Goal: Transaction & Acquisition: Purchase product/service

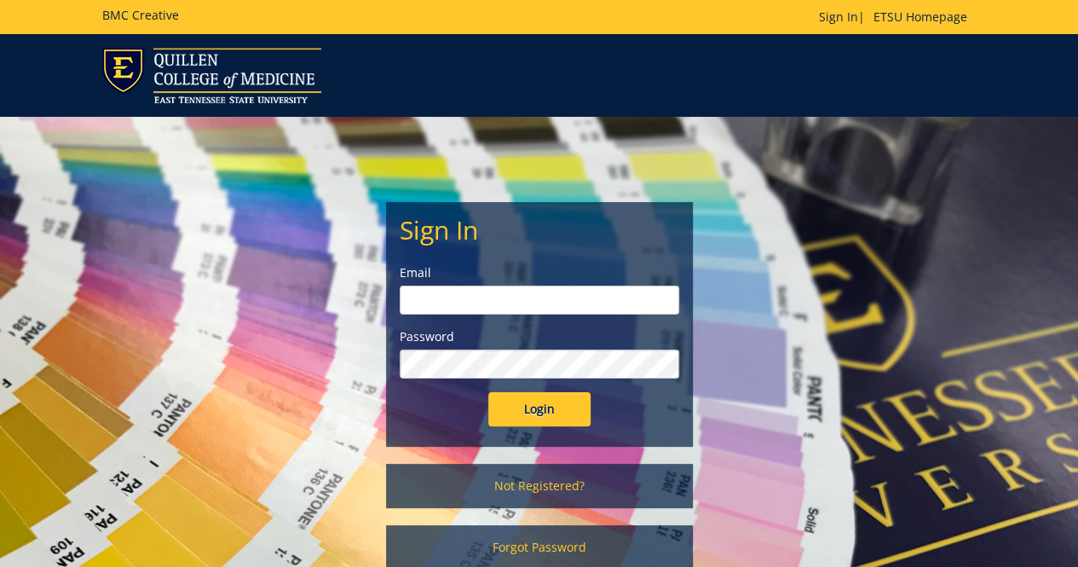
click at [501, 300] on input "email" at bounding box center [540, 299] width 280 height 29
type input "polichnowski@etsu.edu"
click at [488, 392] on input "Login" at bounding box center [539, 409] width 102 height 34
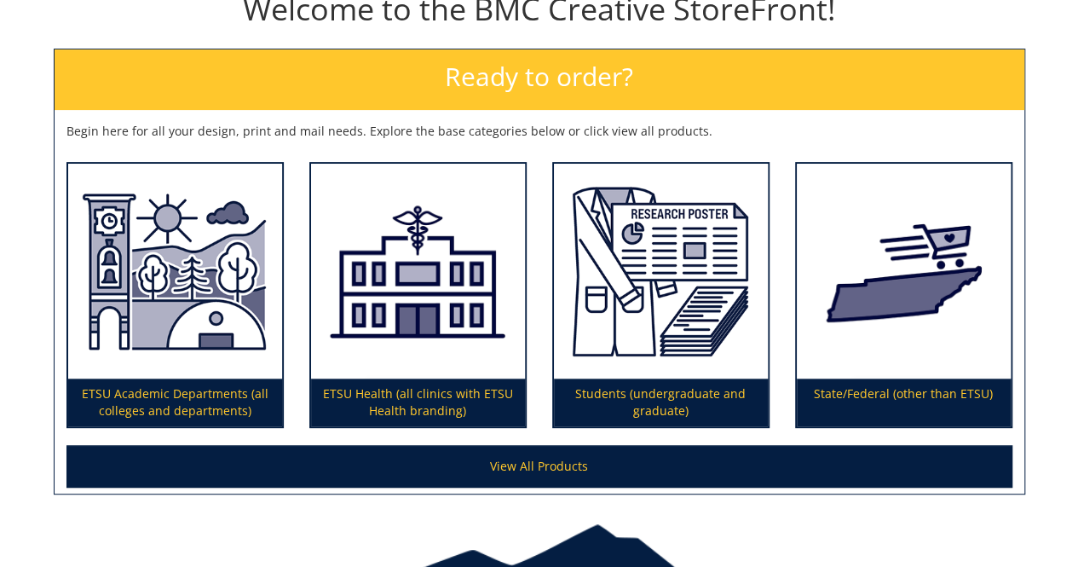
scroll to position [298, 0]
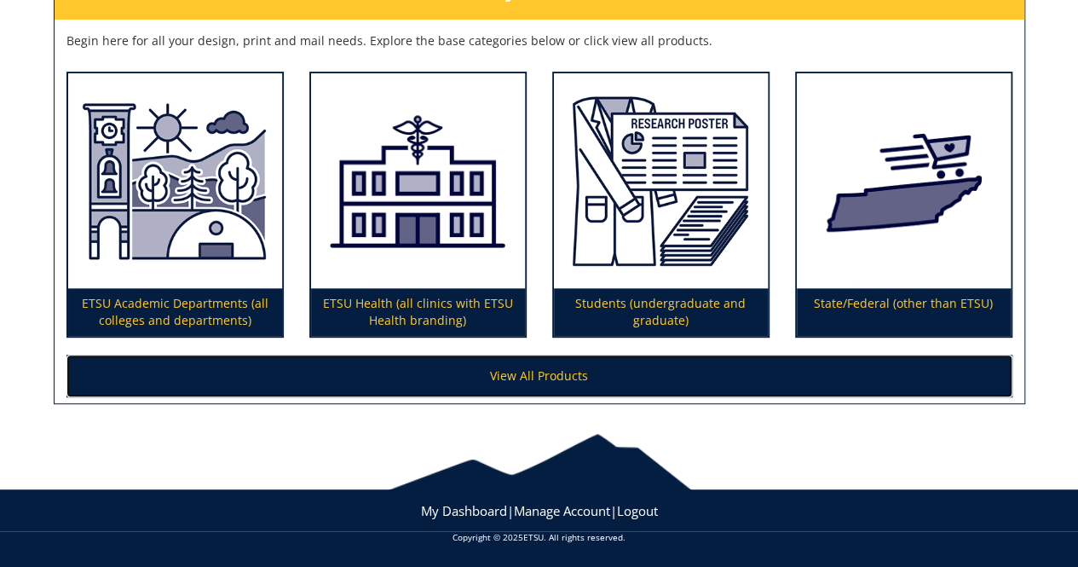
click at [576, 363] on link "View All Products" at bounding box center [539, 376] width 946 height 43
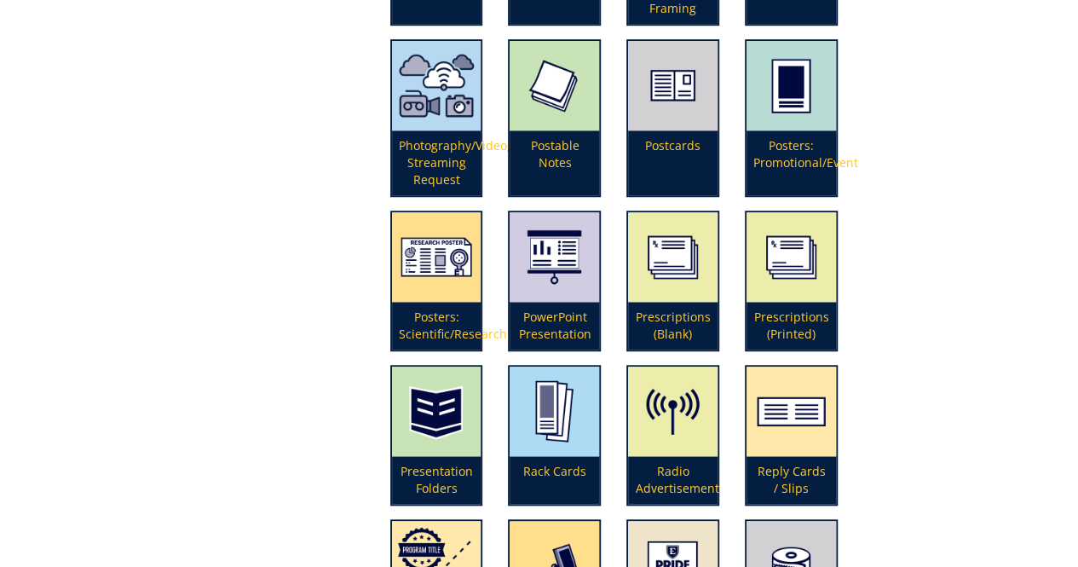
scroll to position [3825, 0]
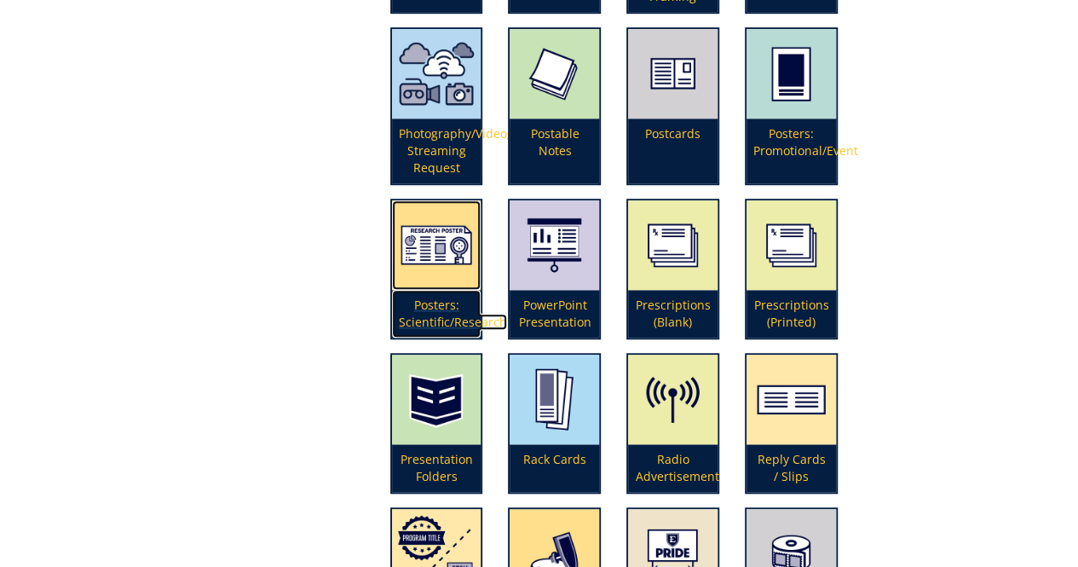
click at [450, 311] on p "Posters: Scientific/Research" at bounding box center [436, 314] width 89 height 48
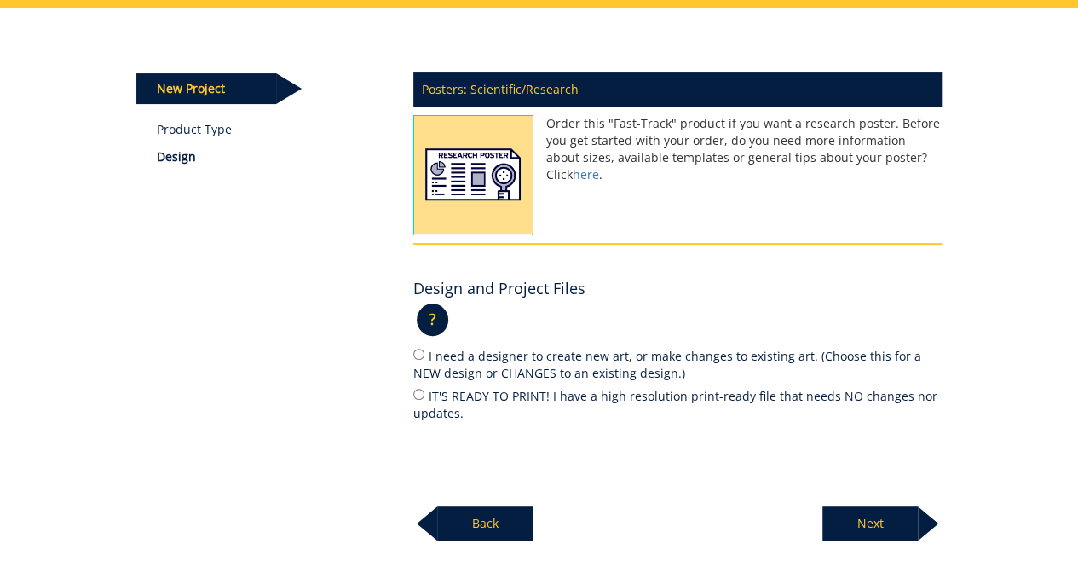
scroll to position [169, 0]
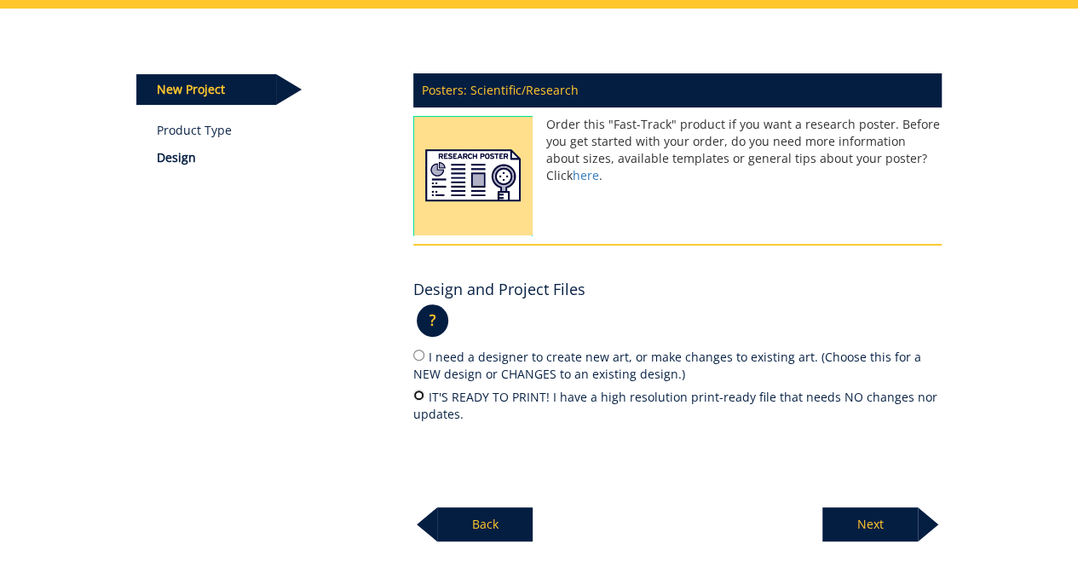
click at [418, 391] on input "IT'S READY TO PRINT! I have a high resolution print-ready file that needs NO ch…" at bounding box center [418, 394] width 11 height 11
radio input "true"
click at [860, 512] on p "Next" at bounding box center [869, 524] width 95 height 34
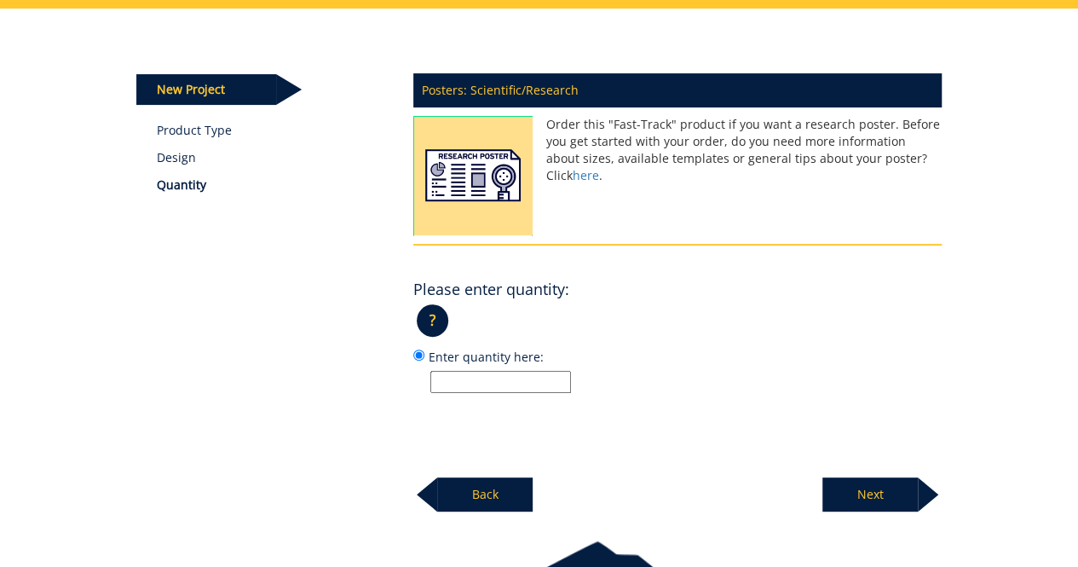
click at [486, 381] on input "Enter quantity here:" at bounding box center [500, 382] width 141 height 22
type input "1"
click at [891, 500] on p "Next" at bounding box center [869, 494] width 95 height 34
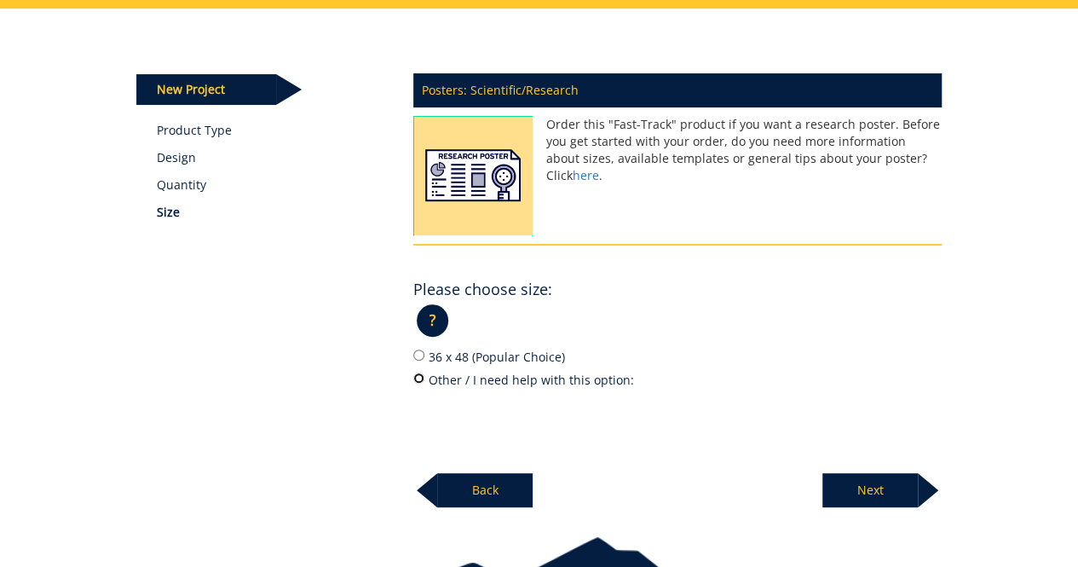
click at [418, 381] on input "Other / I need help with this option:" at bounding box center [418, 377] width 11 height 11
radio input "true"
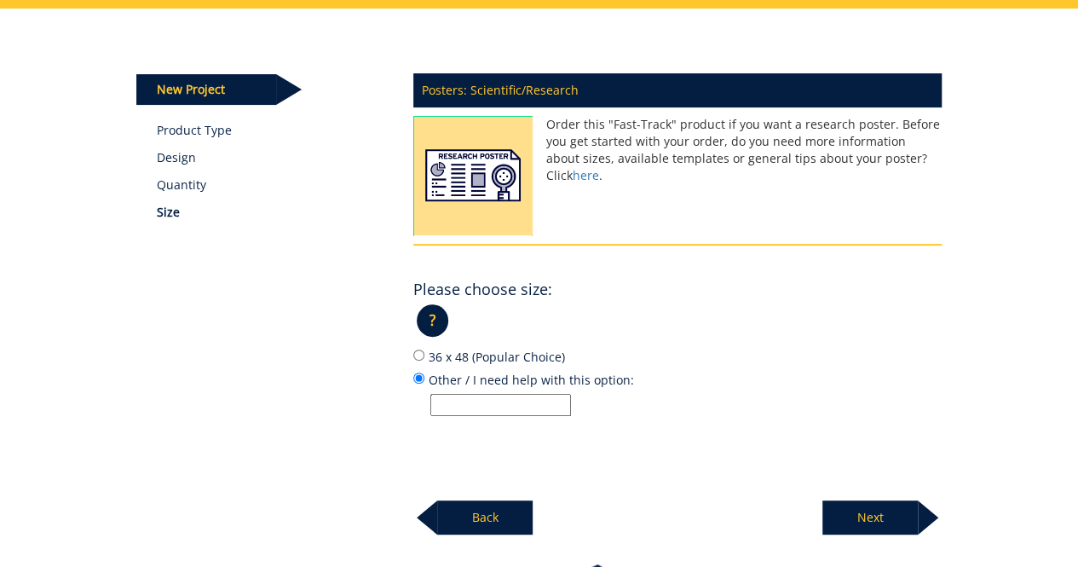
click at [474, 413] on input "Other / I need help with this option:" at bounding box center [500, 405] width 141 height 22
click at [813, 367] on div "36 x 48 (Popular Choice) Other / I need help with this option:" at bounding box center [677, 381] width 528 height 69
click at [476, 398] on input "Other / I need help with this option:" at bounding box center [500, 405] width 141 height 22
type input "5"
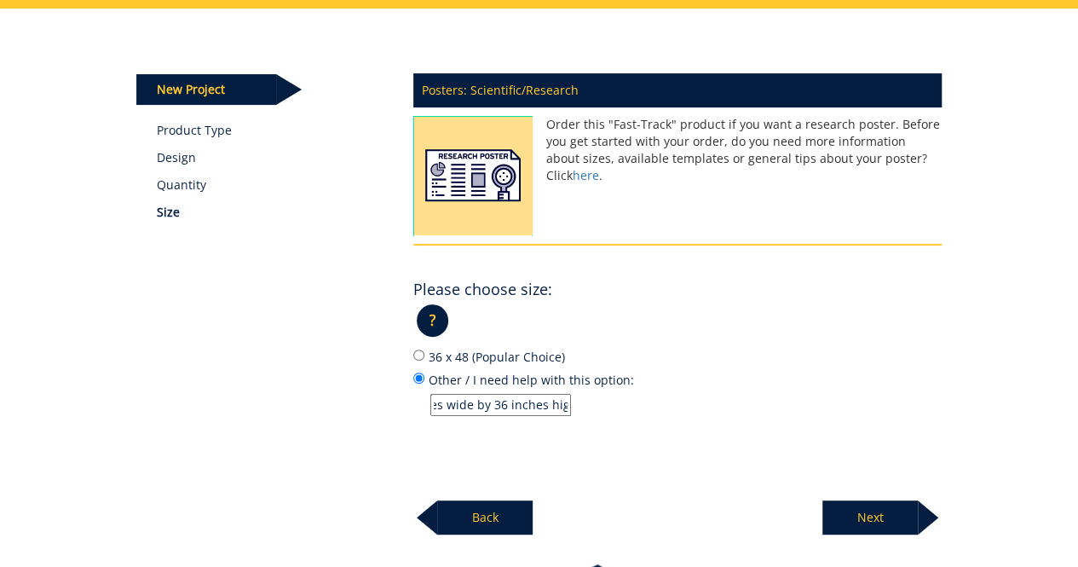
type input "60 inches wide by 36 inches high"
click at [887, 500] on p "Next" at bounding box center [869, 517] width 95 height 34
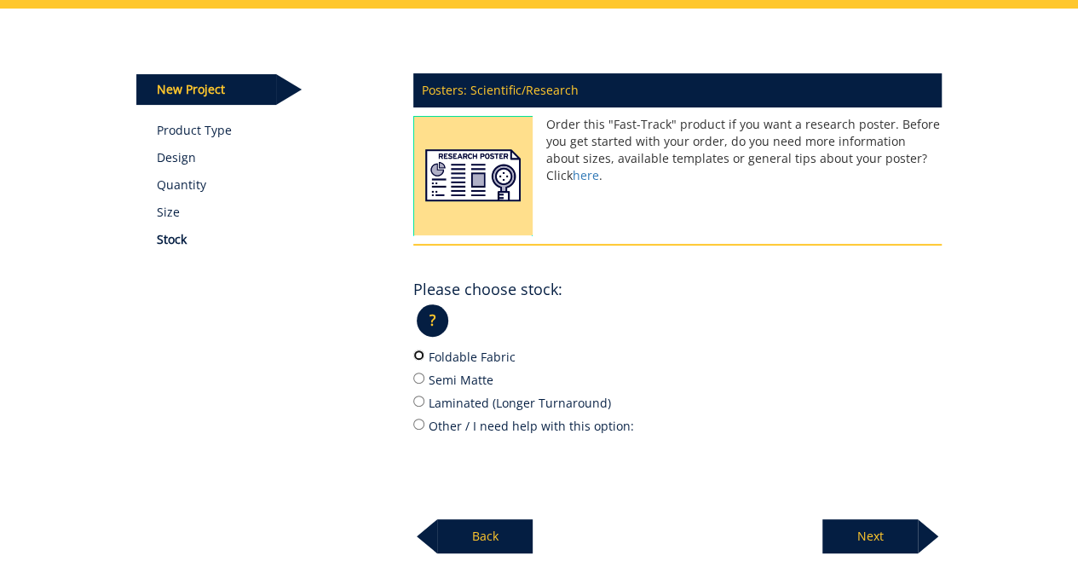
click at [420, 354] on input "Foldable Fabric" at bounding box center [418, 354] width 11 height 11
radio input "true"
click at [848, 519] on p "Next" at bounding box center [869, 536] width 95 height 34
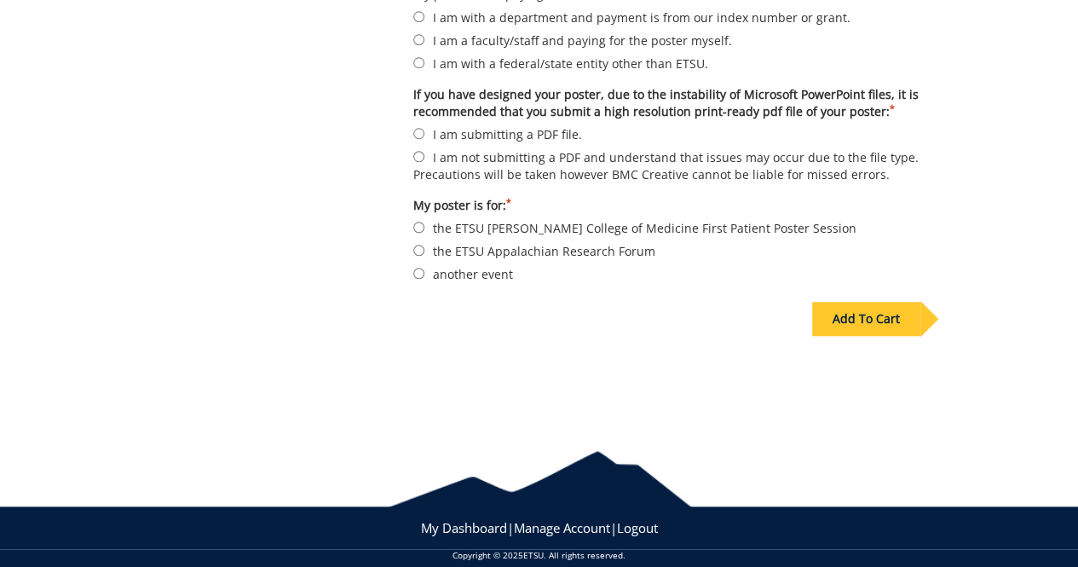
scroll to position [718, 0]
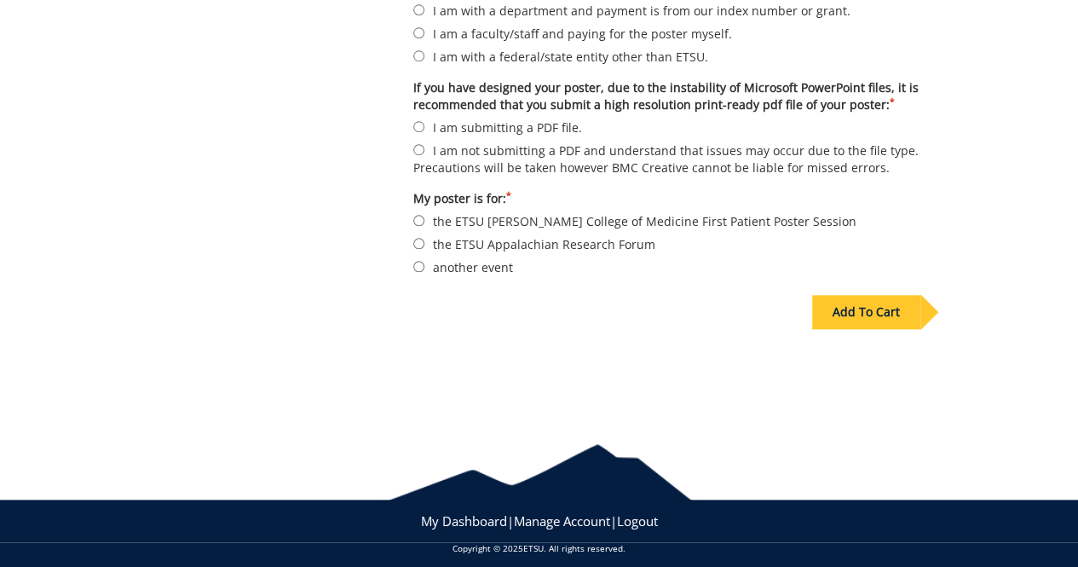
click at [825, 42] on form "Please choose: * I am a student or resident and paying for the poster myself. I…" at bounding box center [677, 84] width 528 height 383
click at [421, 7] on input "I am with a department and payment is from our index number or grant." at bounding box center [418, 9] width 11 height 11
radio input "true"
click at [421, 121] on input "I am submitting a PDF file." at bounding box center [418, 126] width 11 height 11
radio input "true"
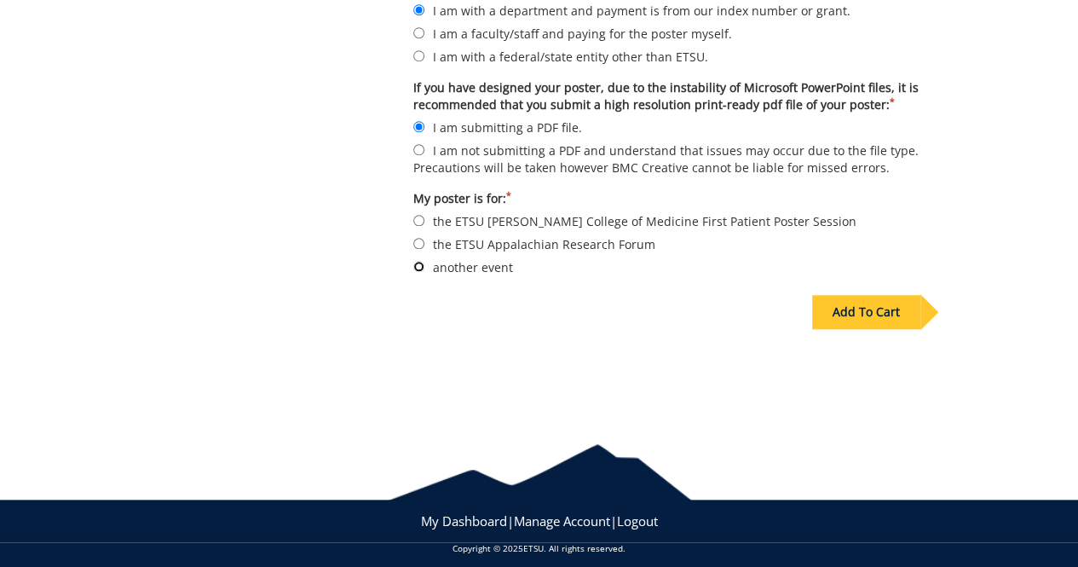
click at [423, 261] on input "another event" at bounding box center [418, 266] width 11 height 11
radio input "true"
click at [850, 297] on div "Add To Cart" at bounding box center [866, 312] width 108 height 34
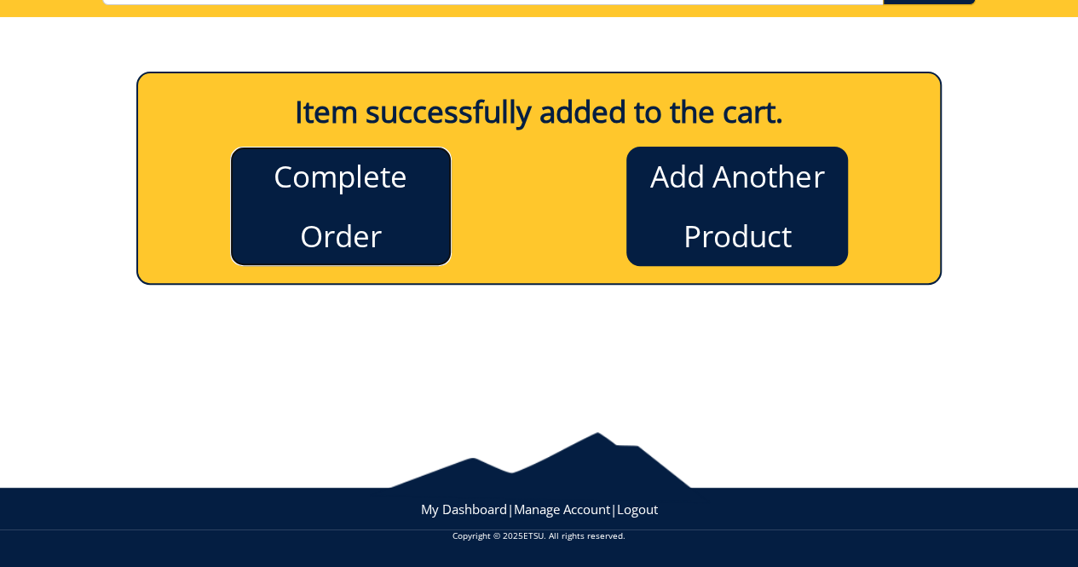
click at [322, 190] on link "Complete Order" at bounding box center [341, 206] width 222 height 119
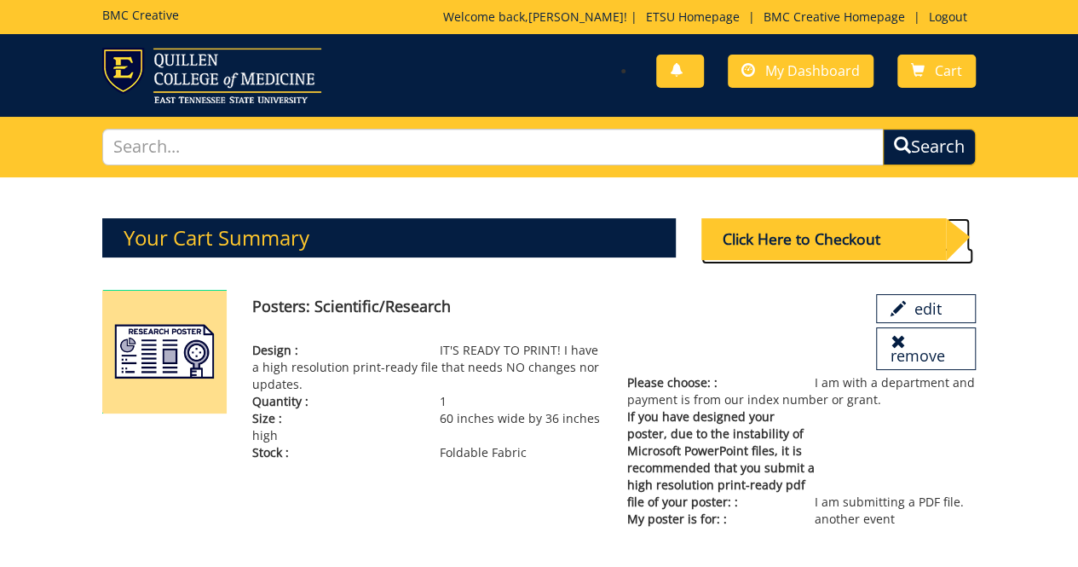
click at [805, 237] on div "Click Here to Checkout" at bounding box center [823, 239] width 244 height 42
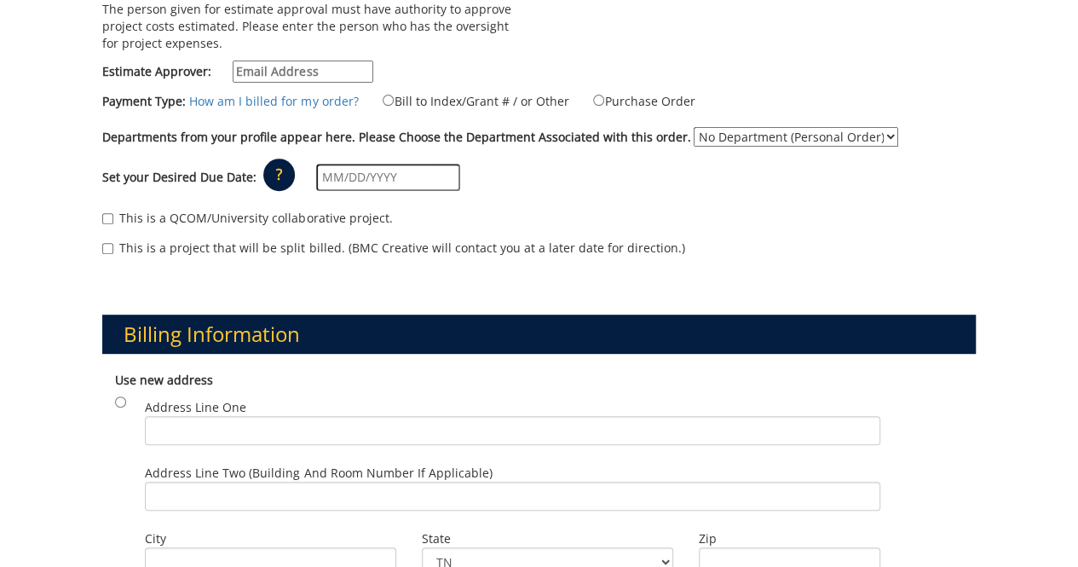
scroll to position [291, 0]
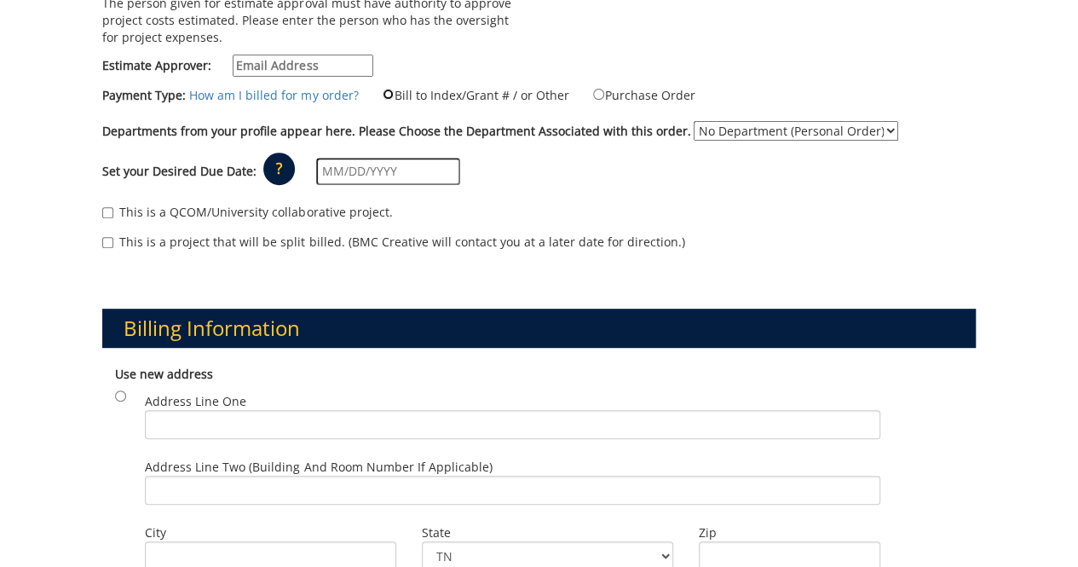
click at [383, 89] on input "Bill to Index/Grant # / or Other" at bounding box center [388, 94] width 11 height 11
radio input "true"
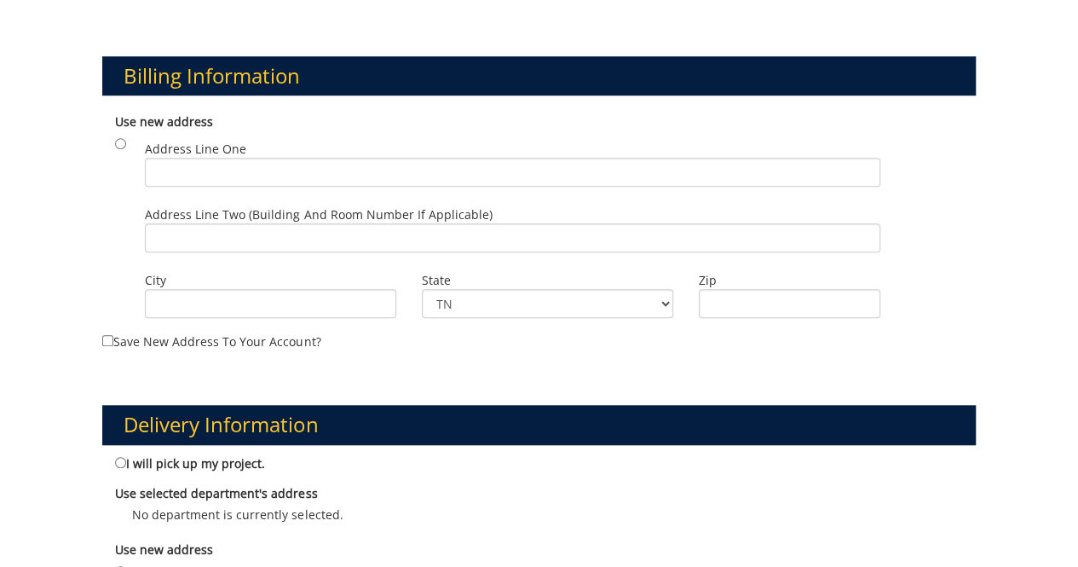
scroll to position [625, 0]
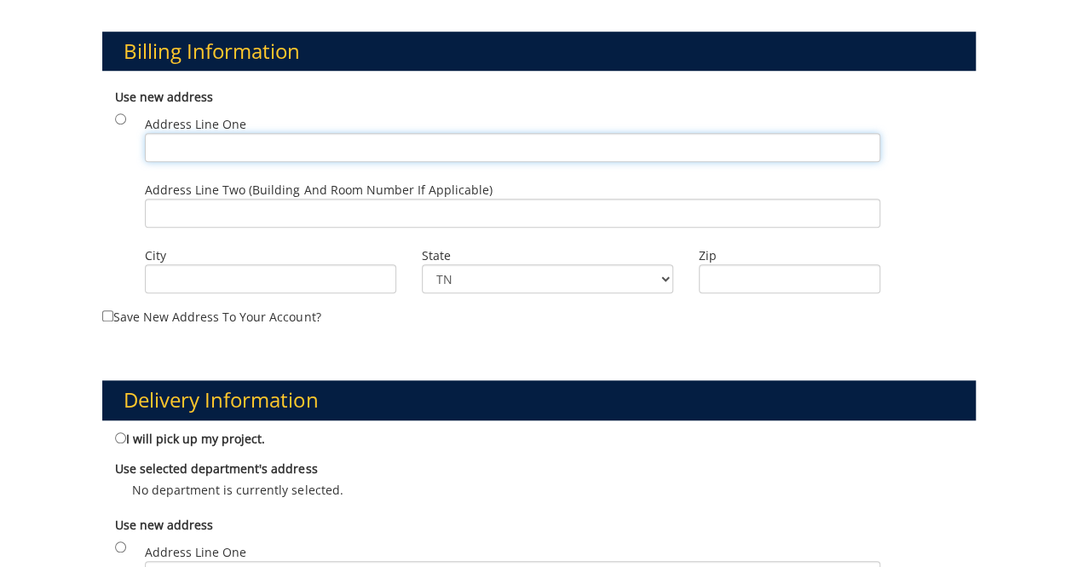
click at [413, 141] on input "Address Line One" at bounding box center [512, 147] width 735 height 29
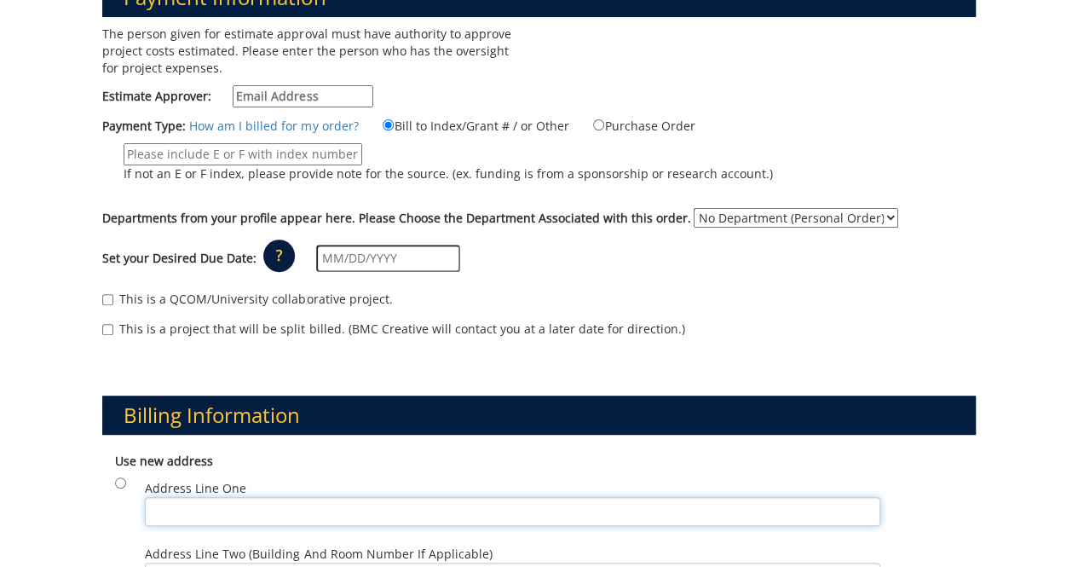
scroll to position [271, 0]
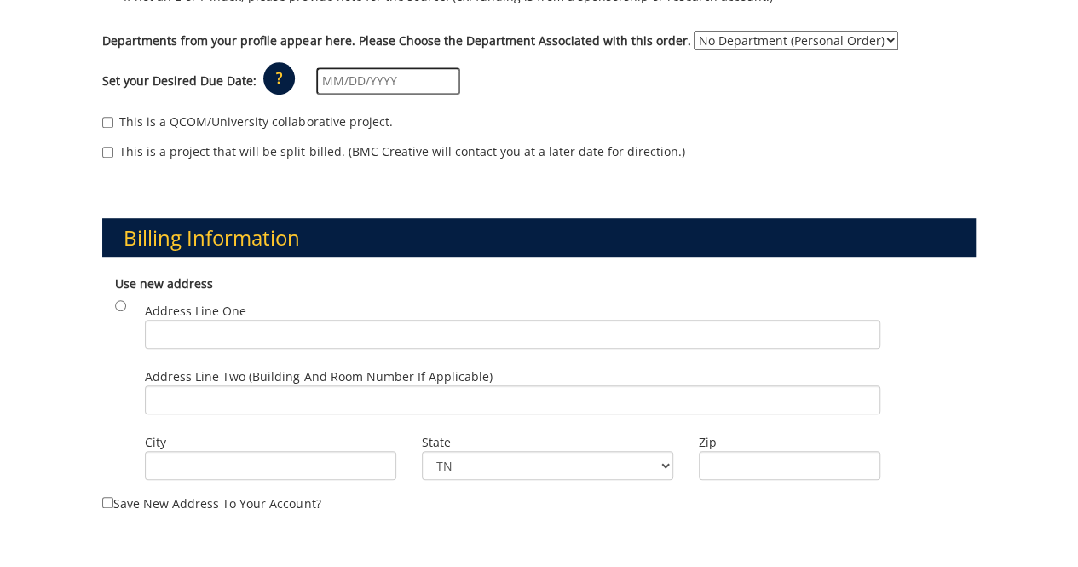
scroll to position [448, 0]
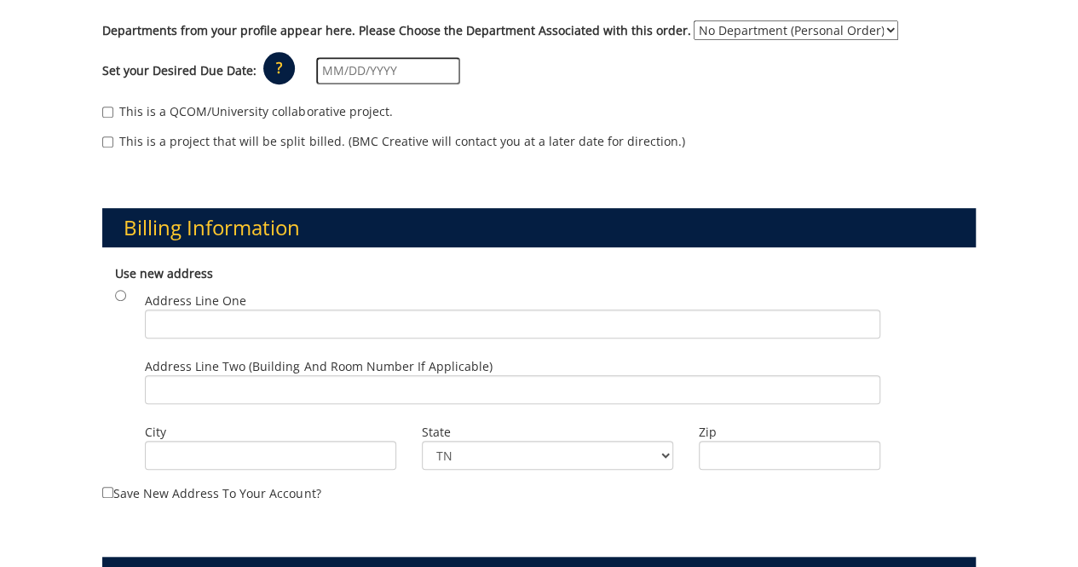
click at [39, 310] on div "Payment Information The person given for estimate approval must have authority …" at bounding box center [539, 515] width 1078 height 1573
click at [8, 75] on div "Payment Information The person given for estimate approval must have authority …" at bounding box center [539, 515] width 1078 height 1573
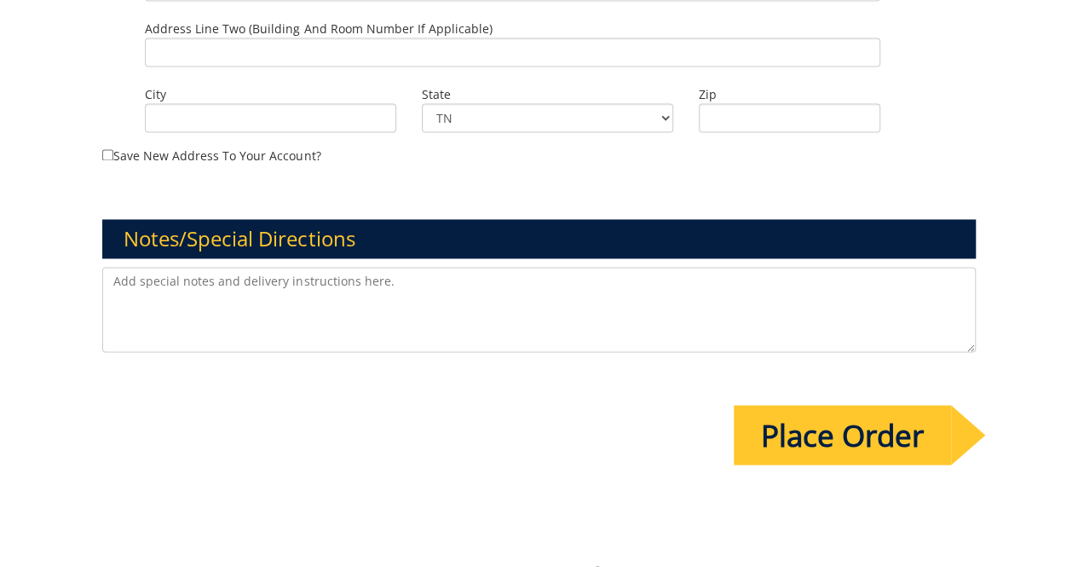
scroll to position [1195, 0]
